Goal: Task Accomplishment & Management: Manage account settings

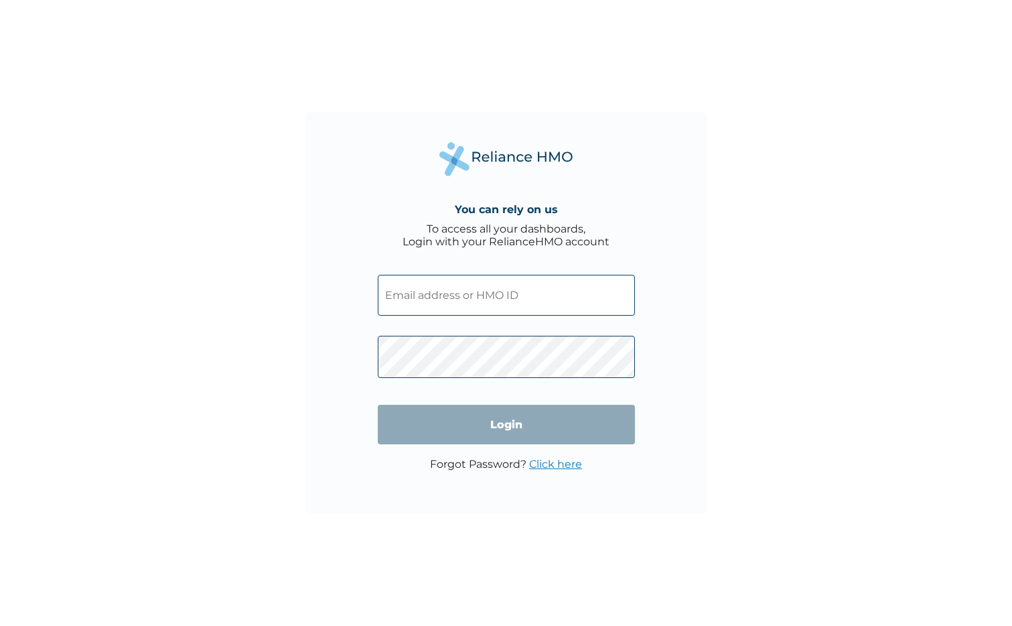
click at [520, 298] on input "text" at bounding box center [506, 295] width 257 height 41
type input "FCL/10098/A"
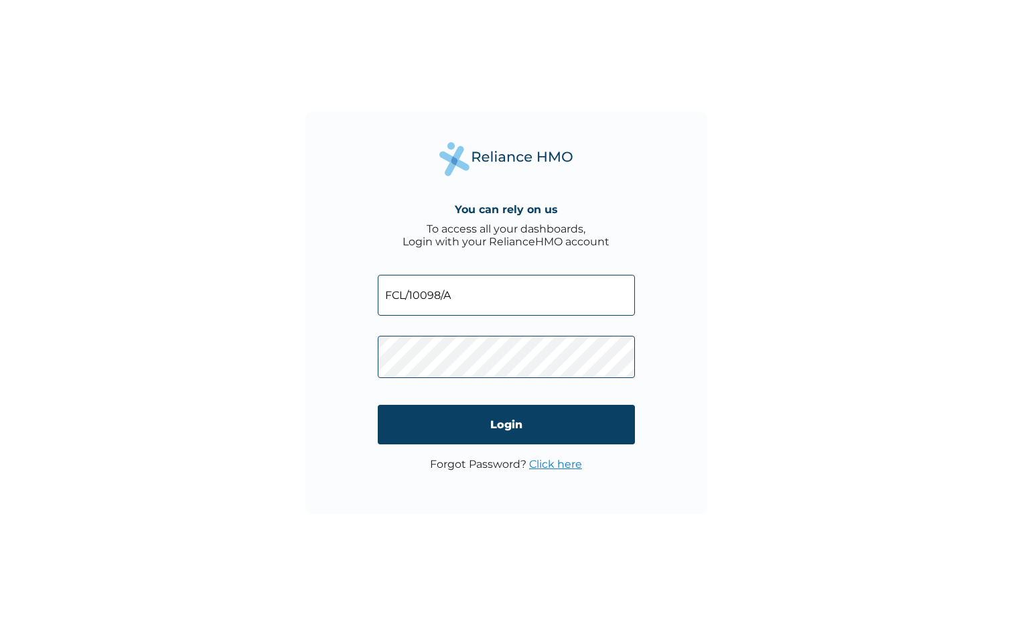
click input "Login" at bounding box center [506, 425] width 257 height 40
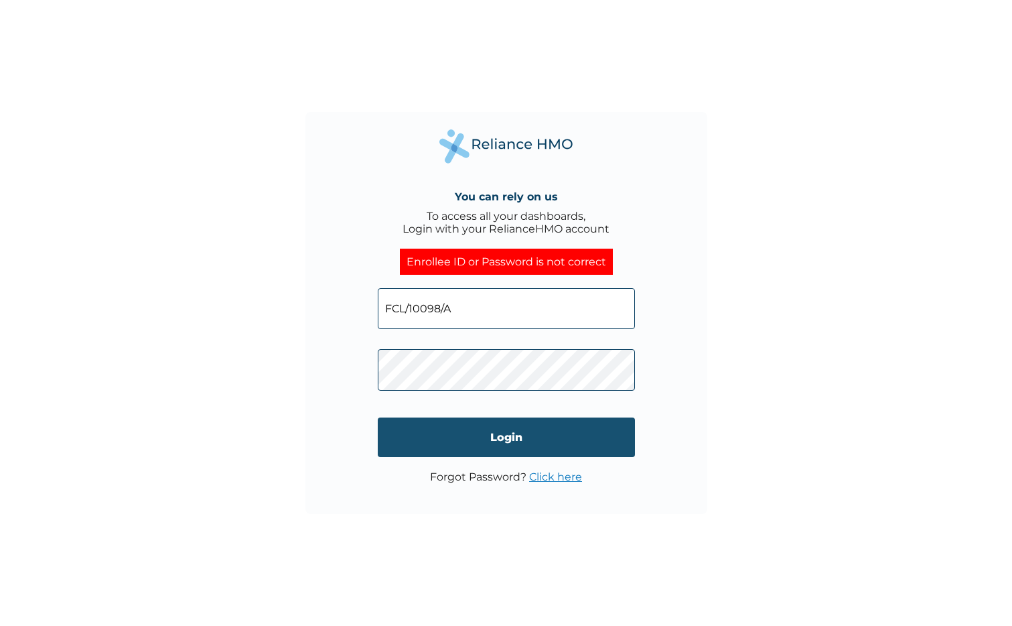
click at [571, 435] on input "Login" at bounding box center [506, 437] width 257 height 40
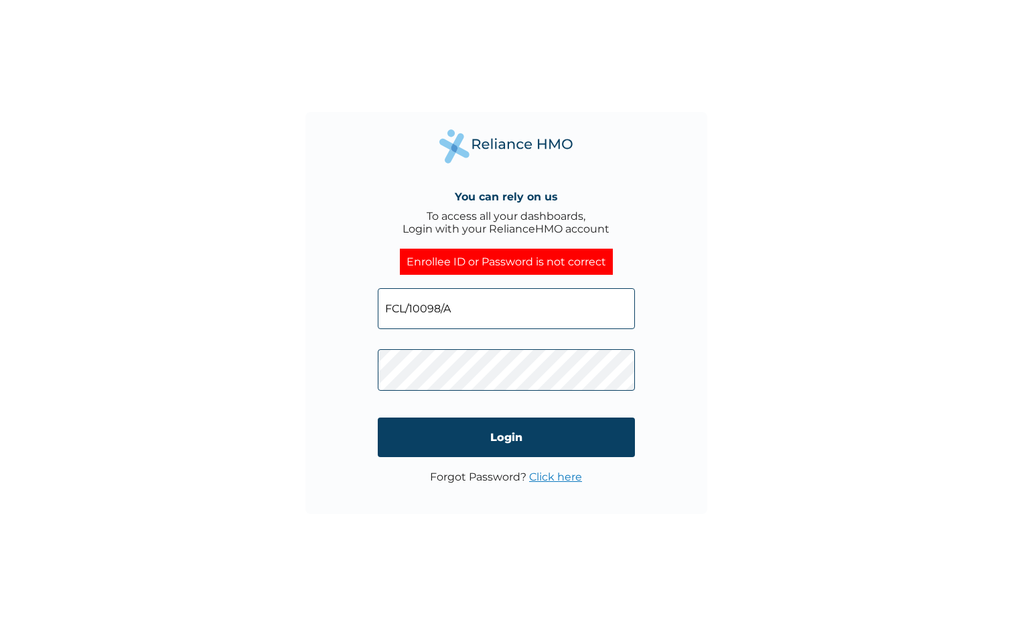
click at [493, 259] on div "Enrollee ID or Password is not correct" at bounding box center [506, 261] width 213 height 26
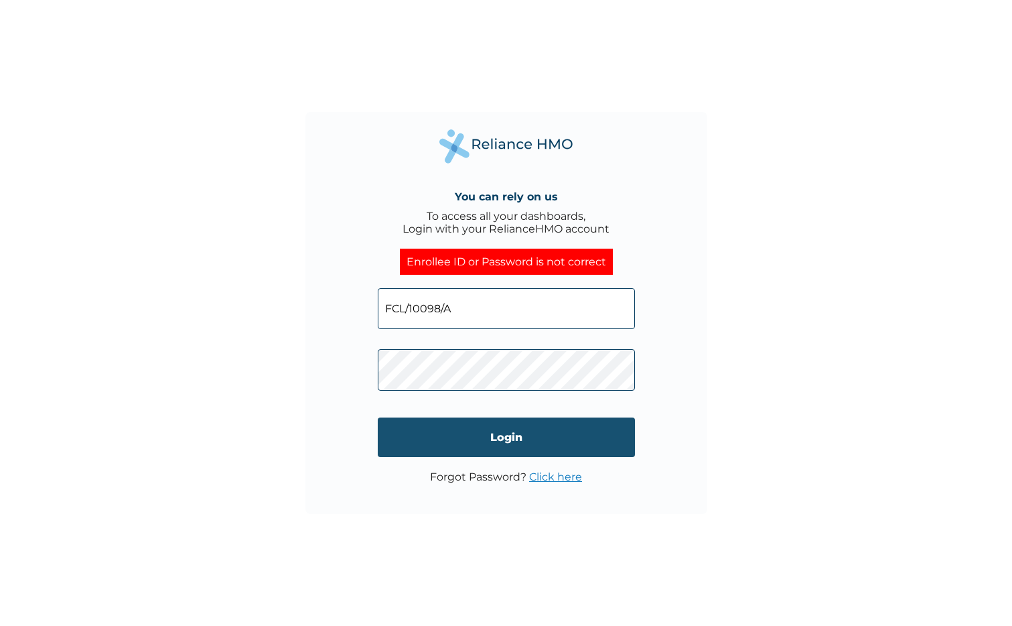
click at [510, 433] on input "Login" at bounding box center [506, 437] width 257 height 40
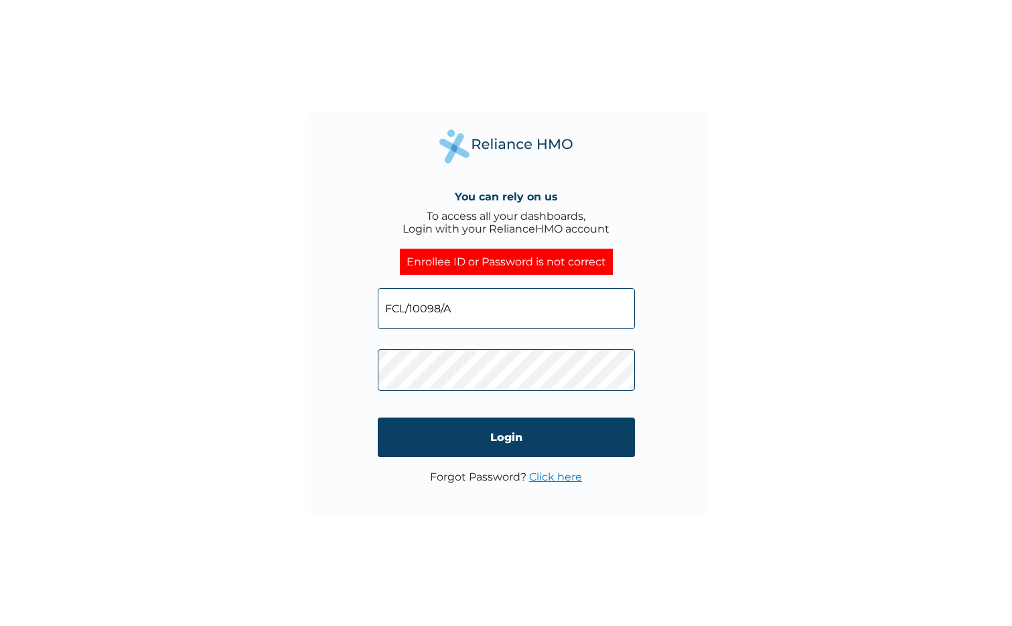
click at [546, 483] on link "Click here" at bounding box center [555, 476] width 53 height 13
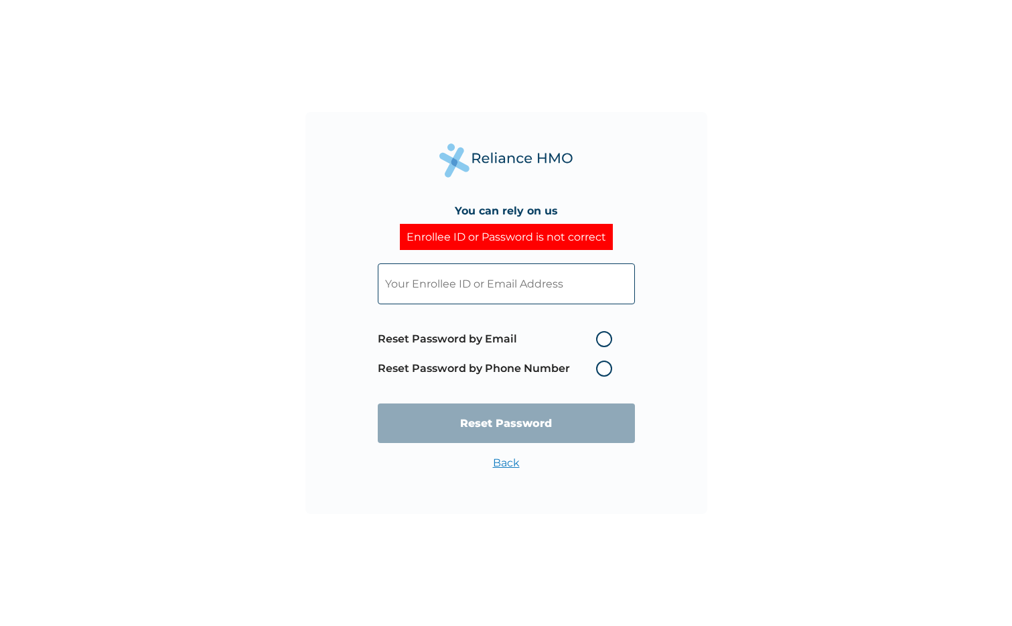
click at [536, 282] on input "text" at bounding box center [506, 283] width 257 height 41
type input "FCL/10098/A"
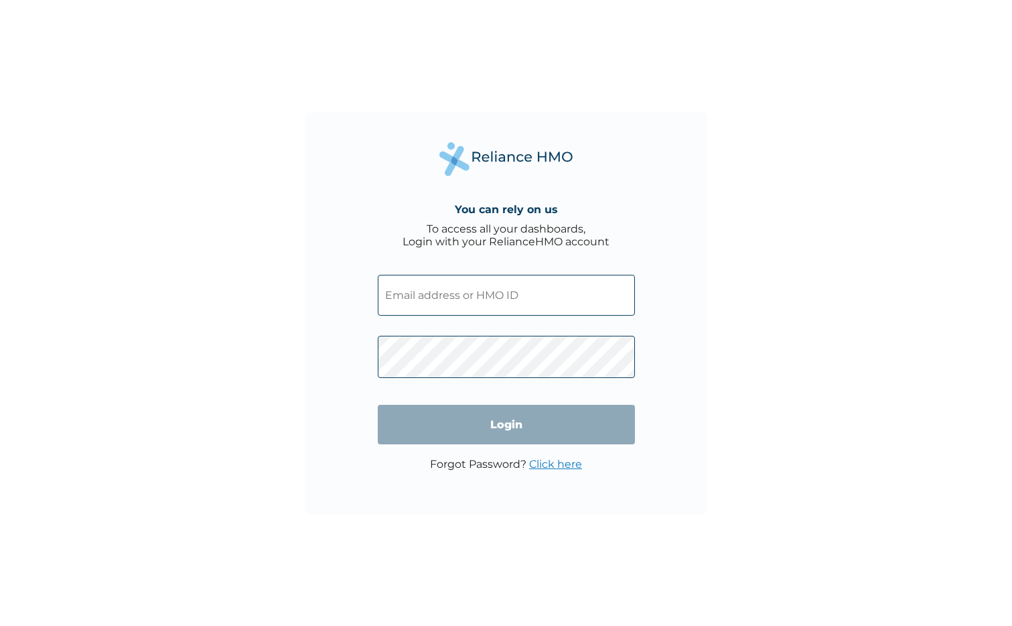
click at [492, 263] on span at bounding box center [506, 291] width 257 height 61
click at [494, 296] on input "text" at bounding box center [506, 295] width 257 height 41
type input "FCL/10098/A"
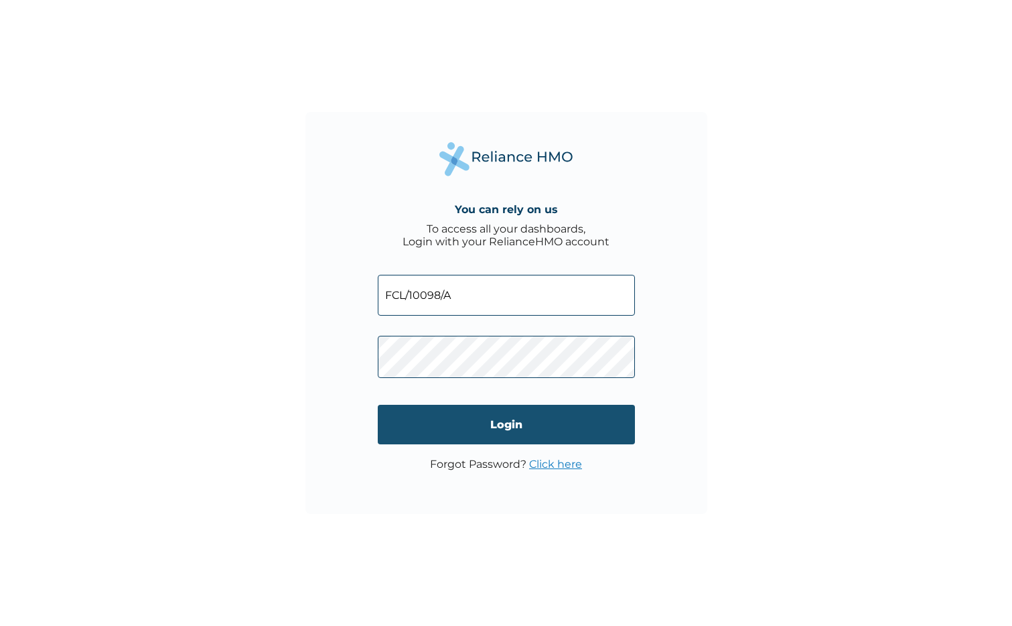
click at [513, 429] on input "Login" at bounding box center [506, 425] width 257 height 40
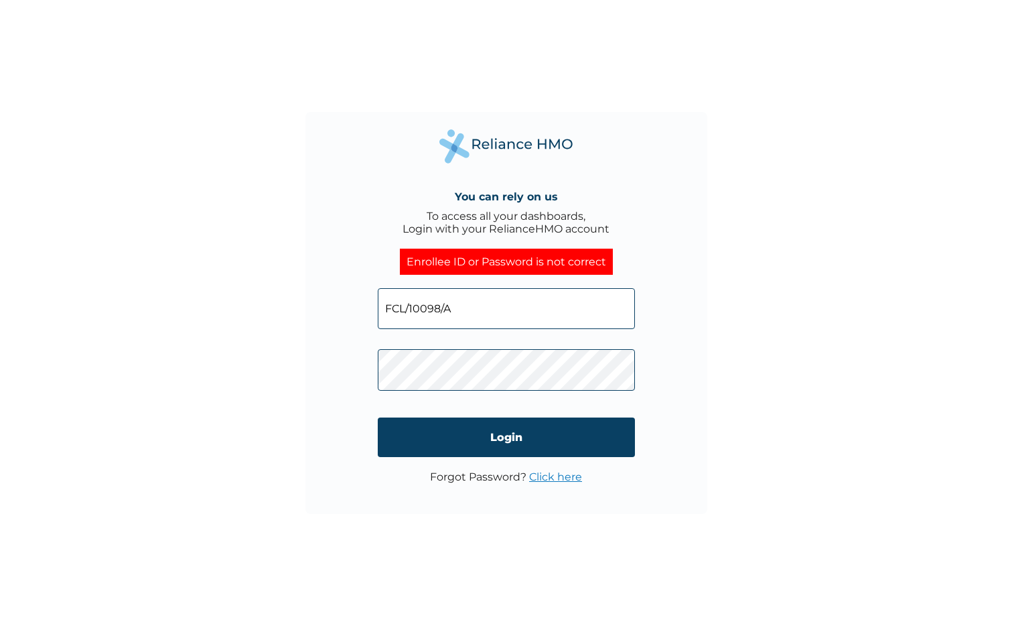
click at [561, 481] on link "Click here" at bounding box center [555, 476] width 53 height 13
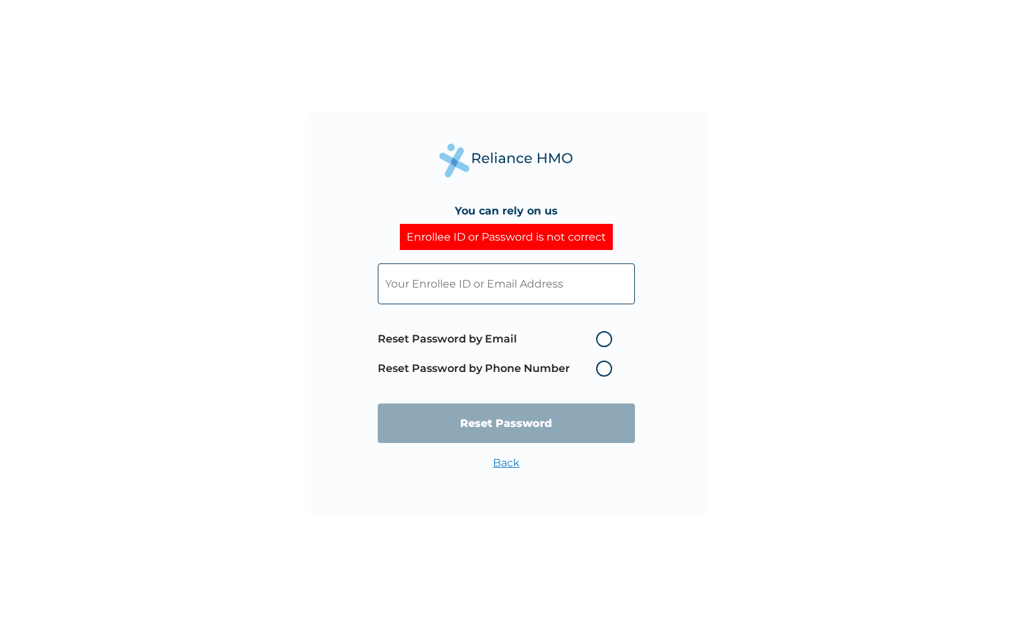
click at [543, 339] on label "Reset Password by Email" at bounding box center [498, 339] width 241 height 16
click at [577, 339] on input "Reset Password by Email" at bounding box center [587, 338] width 21 height 21
radio input "true"
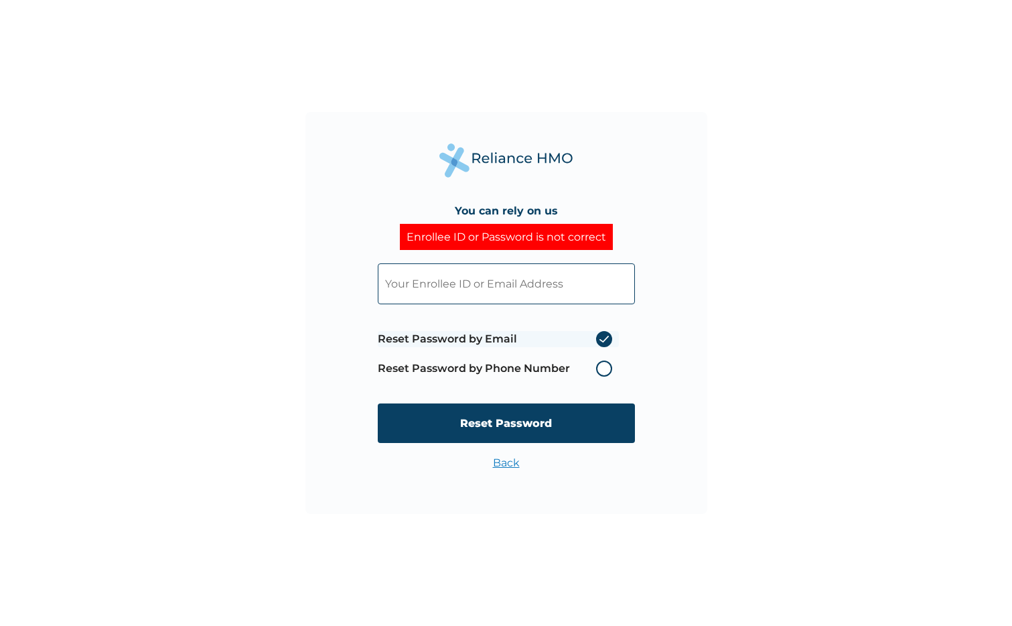
click at [538, 282] on input "text" at bounding box center [506, 283] width 257 height 41
type input "FCL/10098/A"
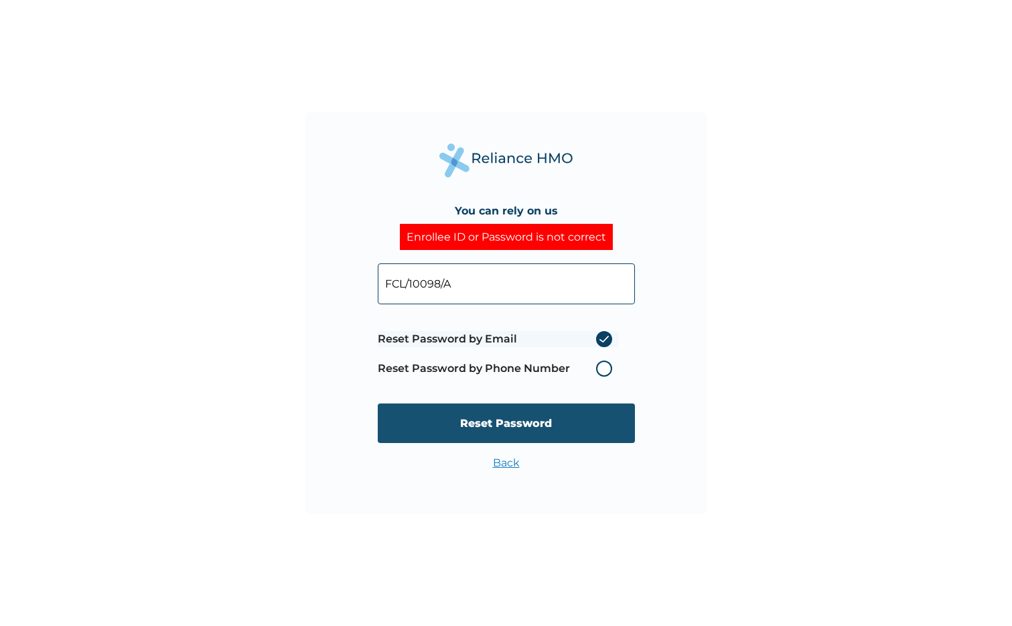
click at [530, 431] on input "Reset Password" at bounding box center [506, 423] width 257 height 40
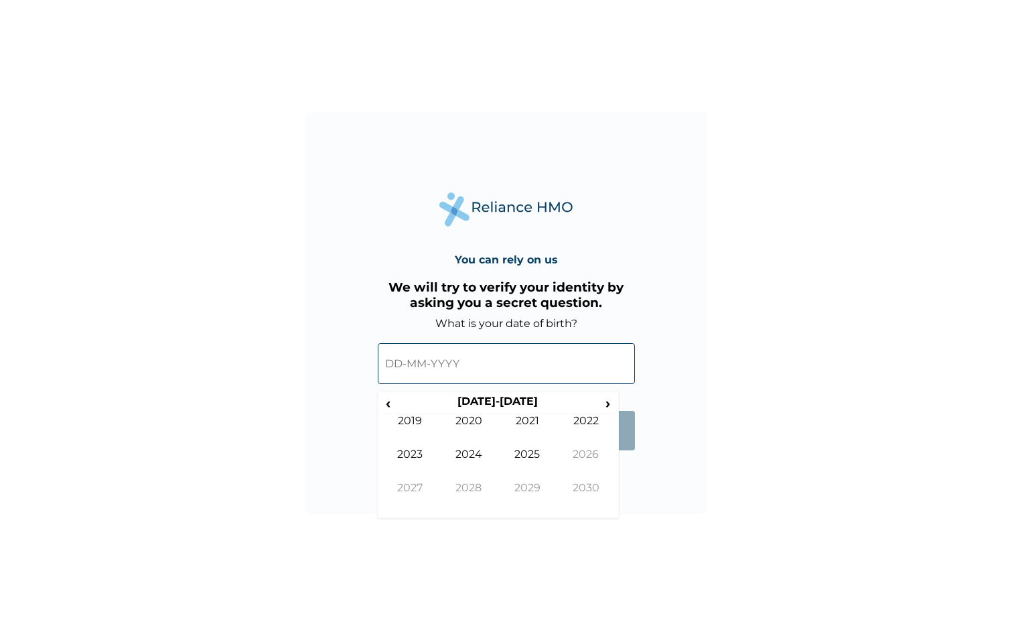
click at [461, 363] on input "text" at bounding box center [506, 363] width 257 height 41
click at [391, 403] on span "‹" at bounding box center [388, 402] width 14 height 17
click at [420, 490] on td "1997" at bounding box center [410, 497] width 59 height 33
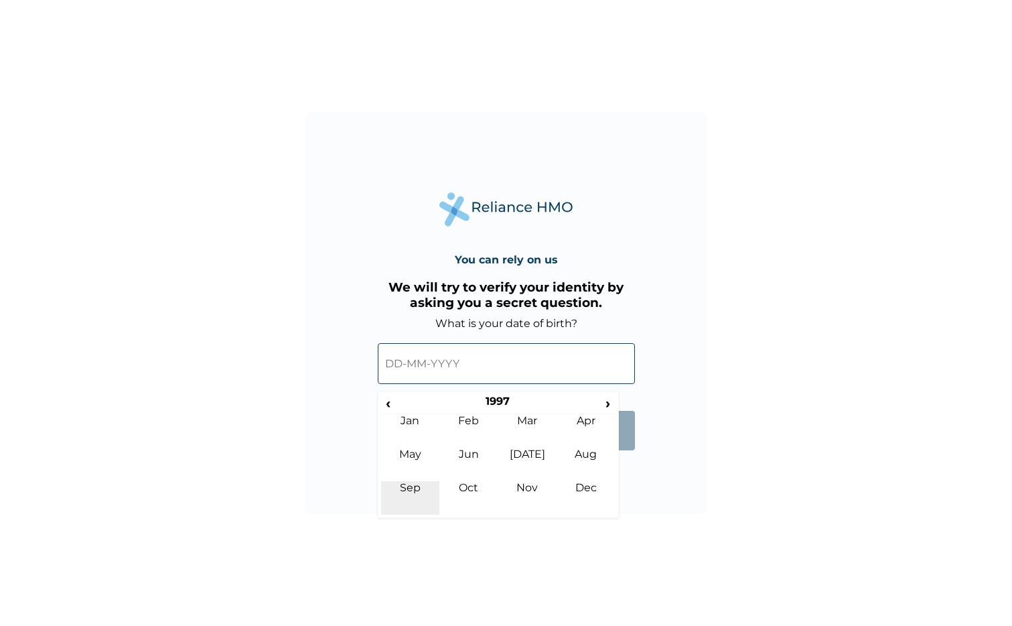
click at [418, 482] on td "Sep" at bounding box center [410, 497] width 59 height 33
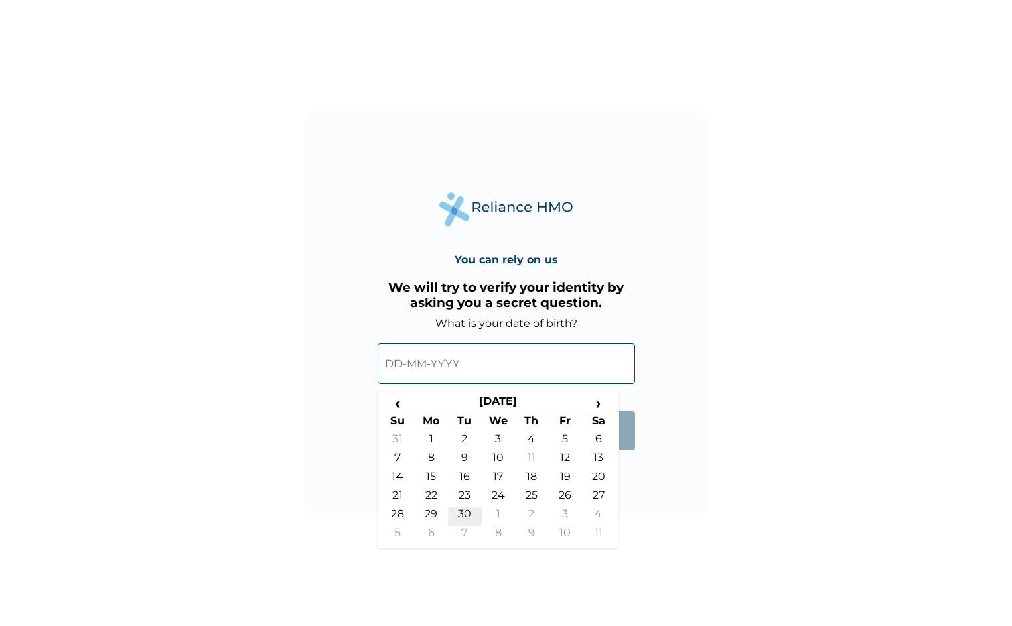
click at [458, 511] on td "30" at bounding box center [464, 516] width 33 height 19
type input "30-09-1997"
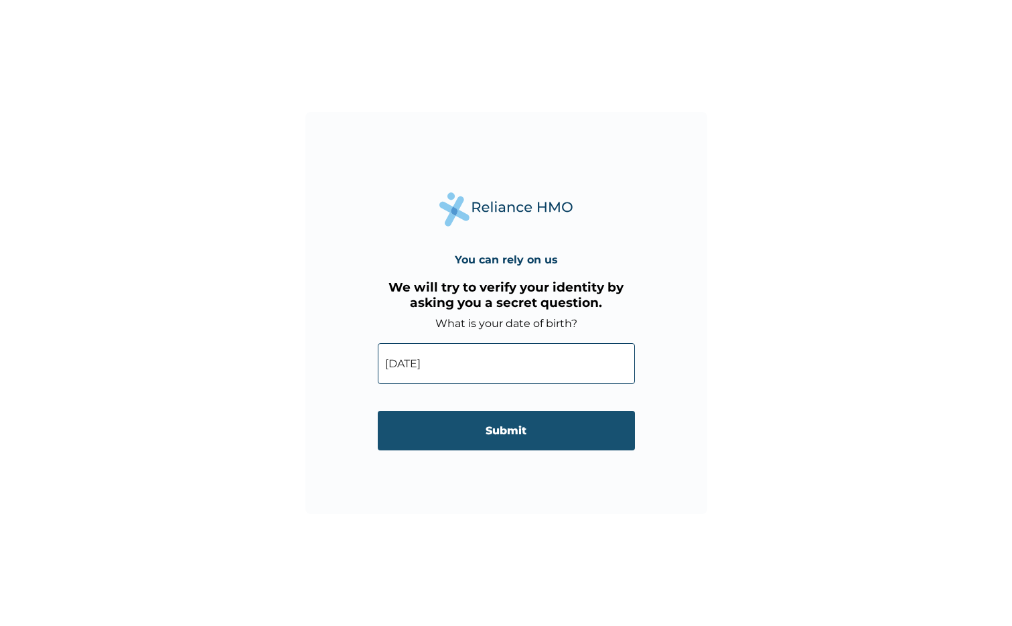
click at [561, 427] on input "Submit" at bounding box center [506, 431] width 257 height 40
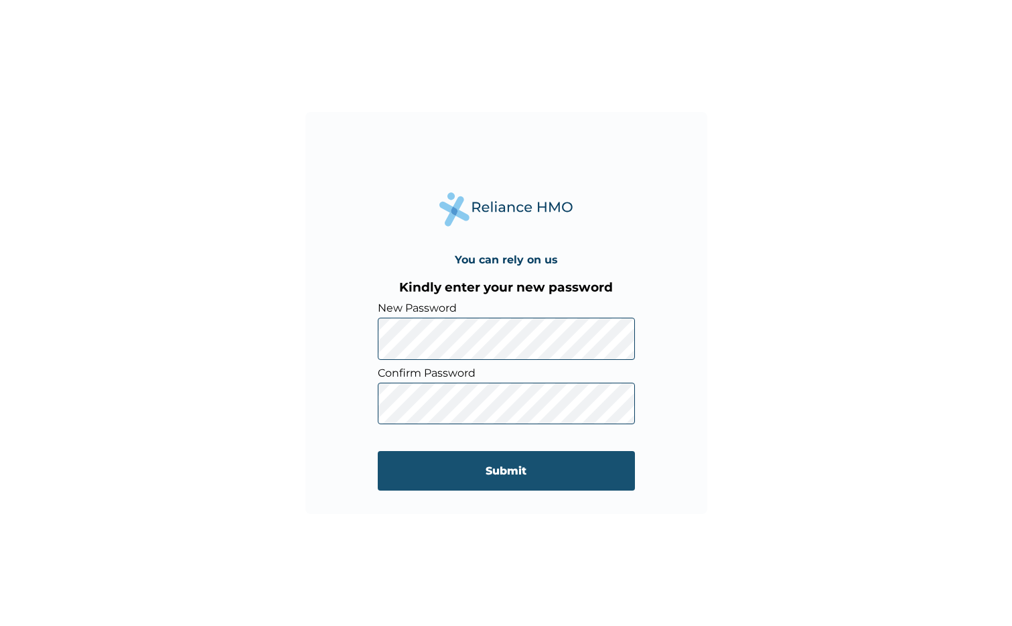
click at [500, 470] on input "Submit" at bounding box center [506, 471] width 257 height 40
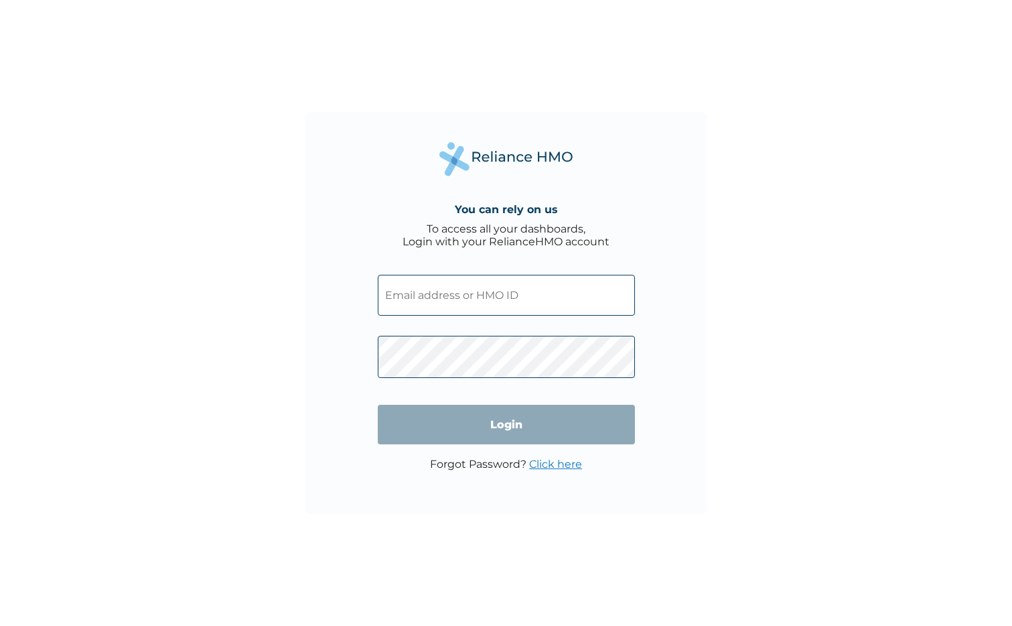
click at [549, 297] on input "text" at bounding box center [506, 295] width 257 height 41
click at [571, 218] on div "You can rely on us To access all your dashboards, Login with your RelianceHMO a…" at bounding box center [506, 313] width 402 height 402
click at [554, 279] on input "text" at bounding box center [506, 295] width 257 height 41
type input "FCL/10098/A"
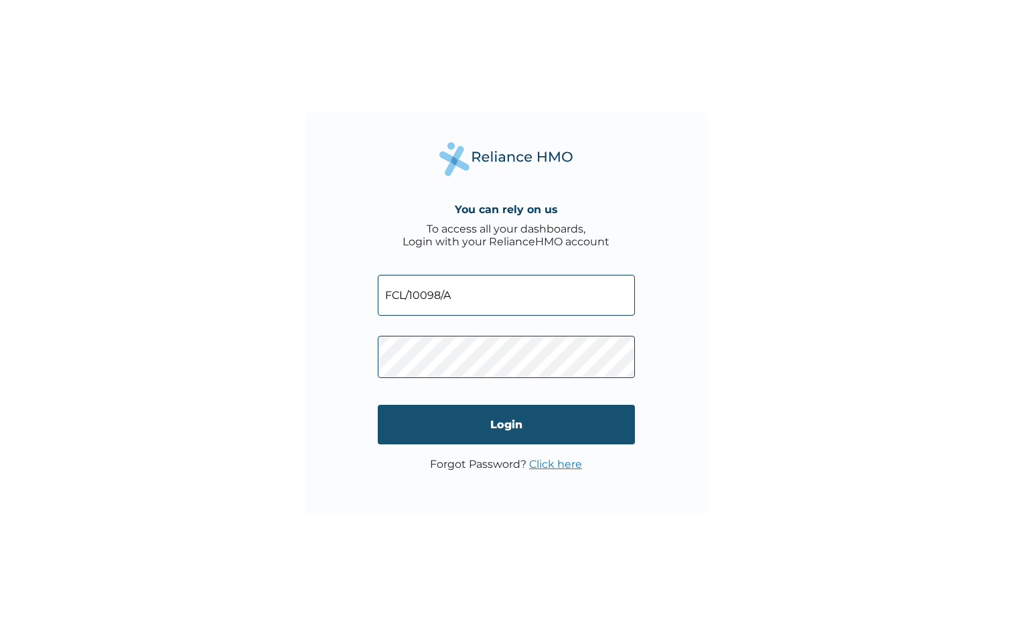
click at [540, 420] on input "Login" at bounding box center [506, 425] width 257 height 40
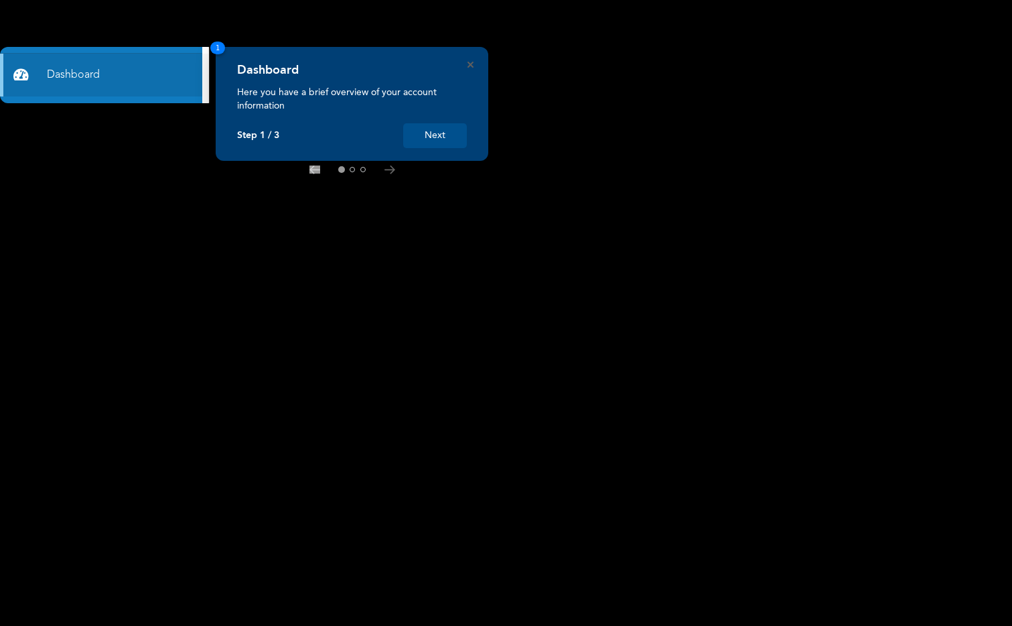
click at [477, 57] on div "Dashboard Here you have a brief overview of your account information Step 1 / 3…" at bounding box center [352, 104] width 273 height 114
click at [471, 67] on icon "Close" at bounding box center [470, 65] width 6 height 6
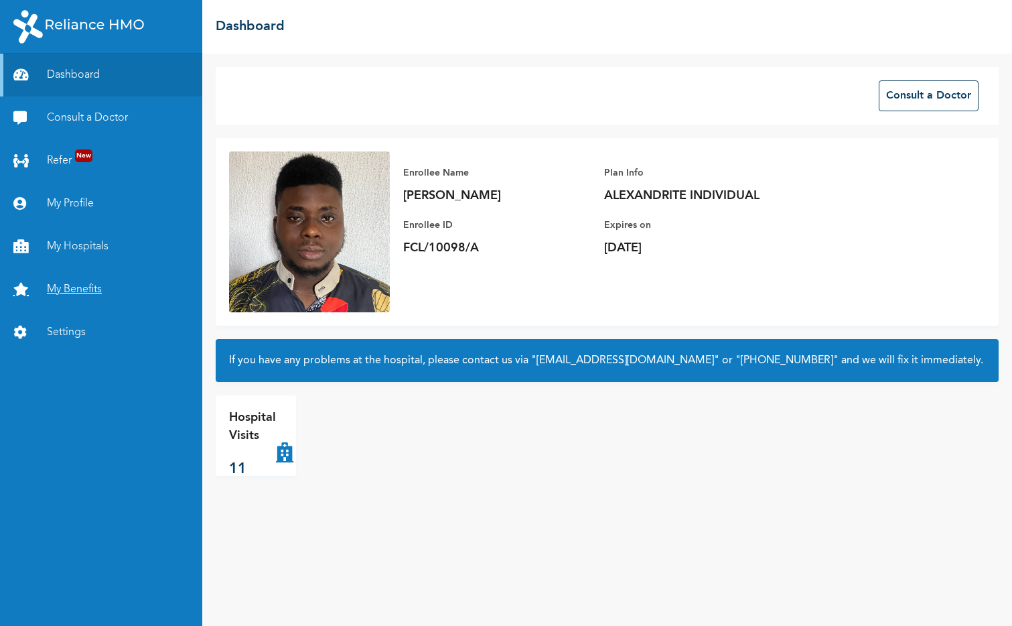
click at [144, 285] on link "My Benefits" at bounding box center [101, 289] width 202 height 43
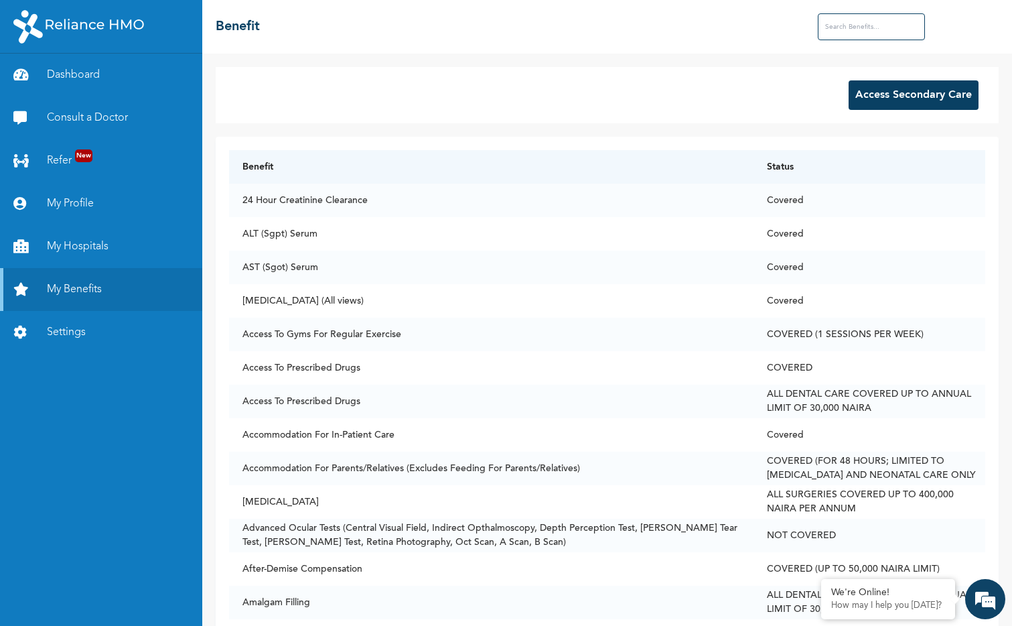
click at [873, 25] on input "text" at bounding box center [871, 26] width 107 height 27
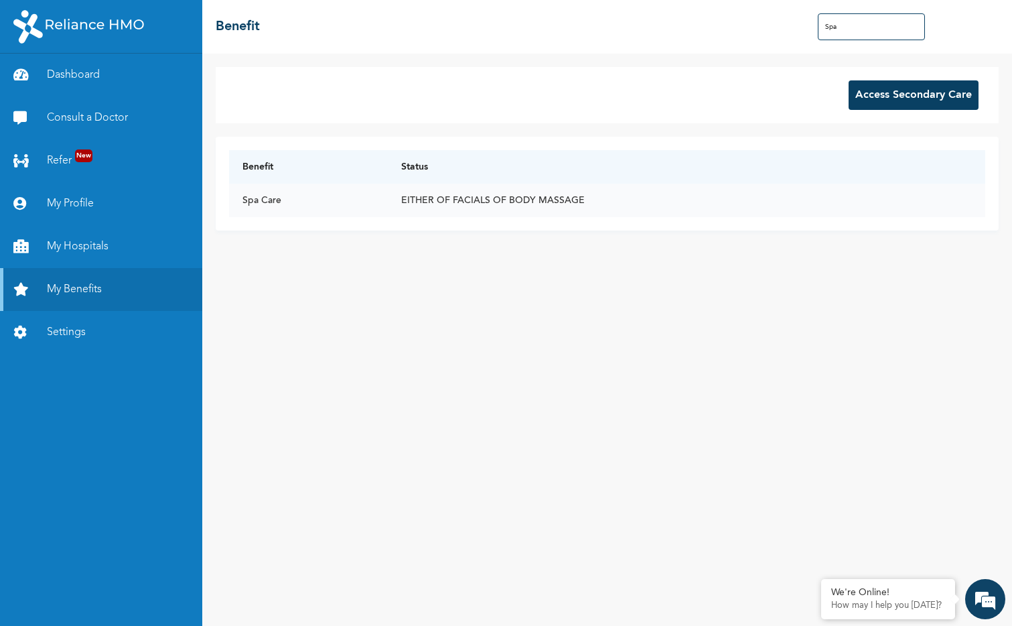
click at [606, 196] on td "EITHER OF FACIALS OF BODY MASSAGE" at bounding box center [686, 200] width 597 height 33
click at [842, 22] on input "Spa" at bounding box center [871, 26] width 107 height 27
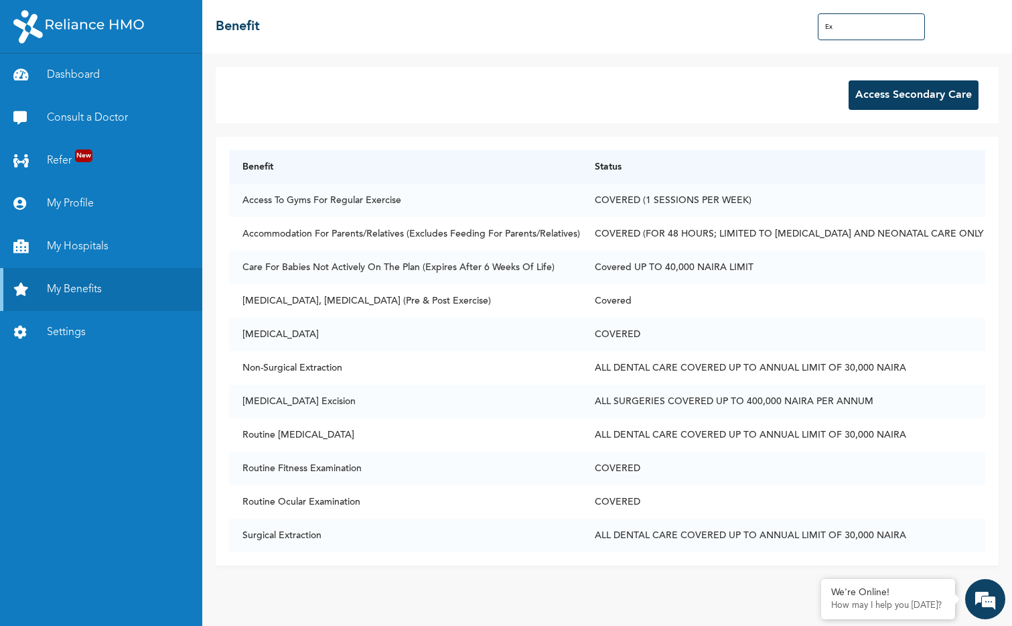
type input "E"
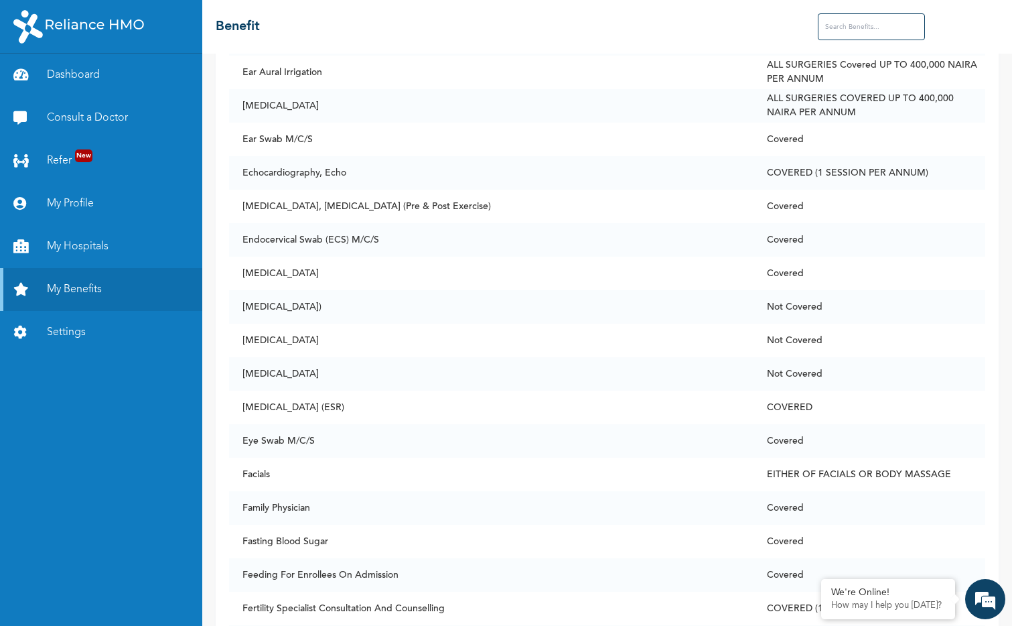
scroll to position [2659, 0]
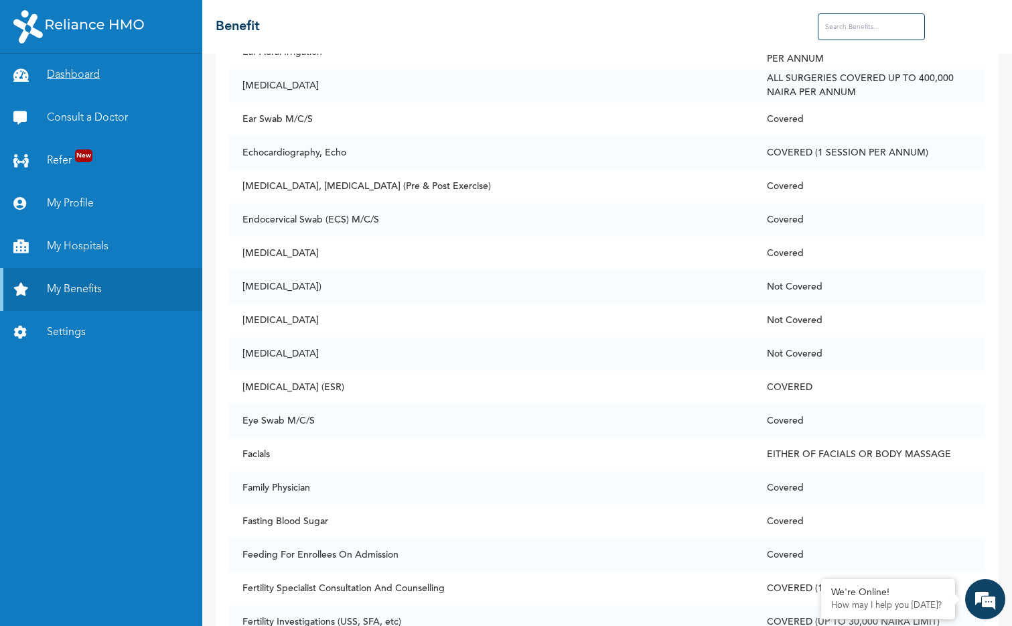
click at [147, 63] on link "Dashboard" at bounding box center [101, 75] width 202 height 43
